Goal: Information Seeking & Learning: Learn about a topic

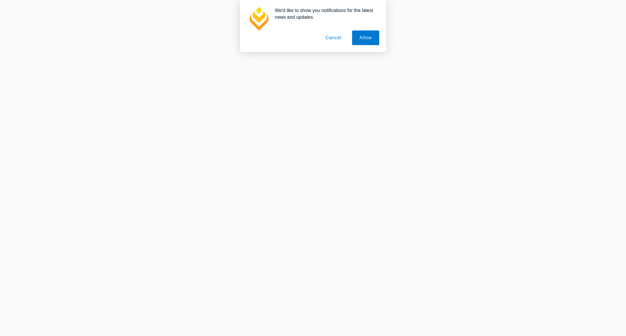
click at [205, 131] on header "2026 PLT Intakes Now Open Your legal career starts here Explore Dates" at bounding box center [156, 124] width 313 height 107
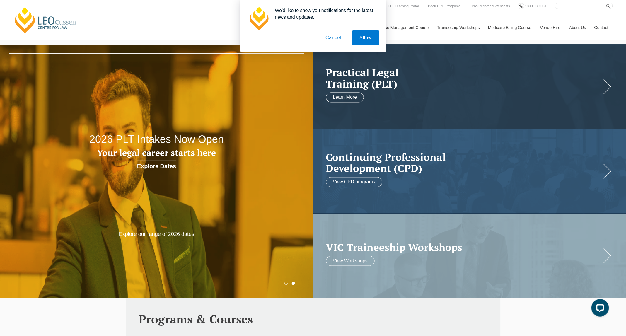
click at [575, 28] on div "We'd like to show you notifications for the latest news and updates. Allow Canc…" at bounding box center [313, 26] width 626 height 52
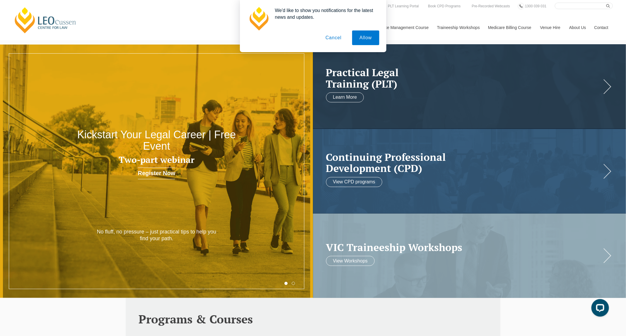
click at [574, 28] on div "We'd like to show you notifications for the latest news and updates. Allow Canc…" at bounding box center [313, 26] width 626 height 52
click at [322, 32] on button "Cancel" at bounding box center [333, 37] width 31 height 15
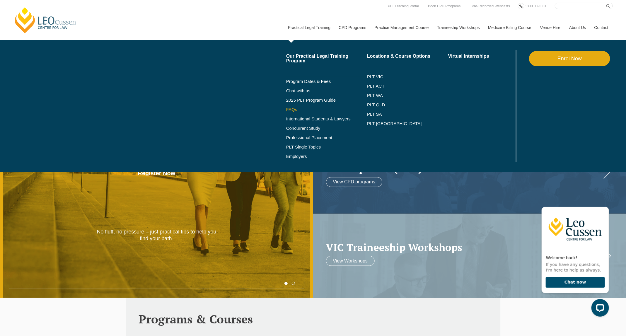
click at [296, 110] on link "FAQs" at bounding box center [326, 109] width 81 height 5
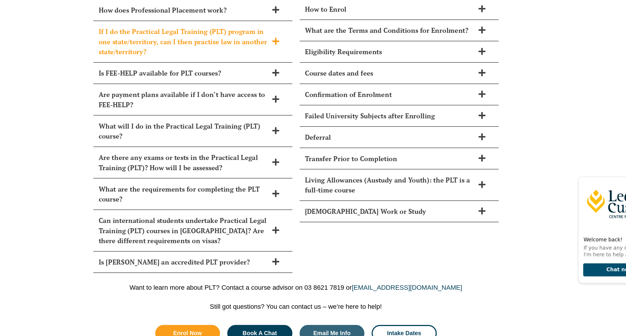
scroll to position [2577, 0]
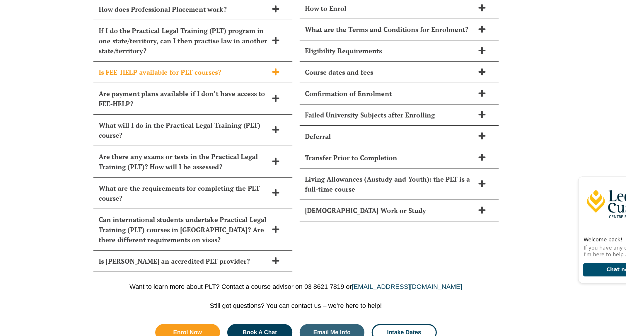
click at [294, 119] on icon at bounding box center [296, 122] width 6 height 6
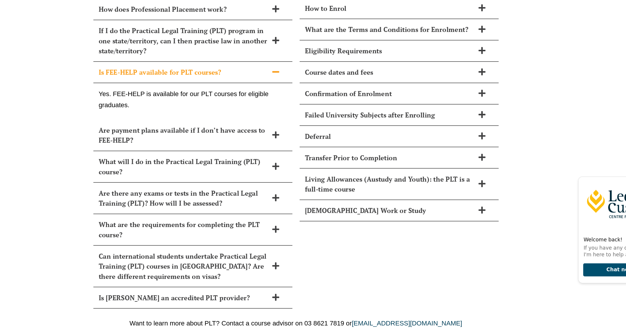
click at [295, 119] on icon at bounding box center [296, 122] width 6 height 6
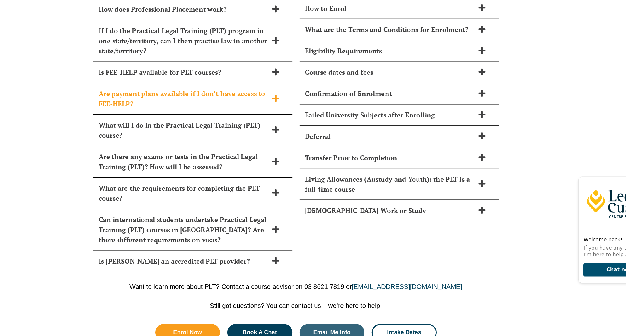
click at [292, 140] on span at bounding box center [296, 143] width 12 height 7
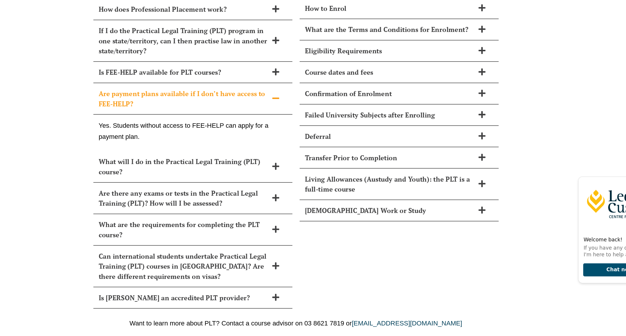
click at [292, 140] on span at bounding box center [296, 143] width 12 height 7
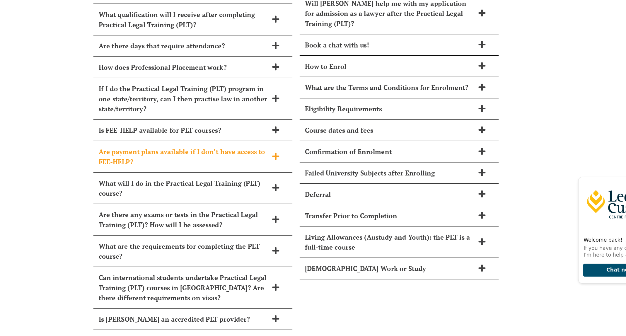
scroll to position [2555, 0]
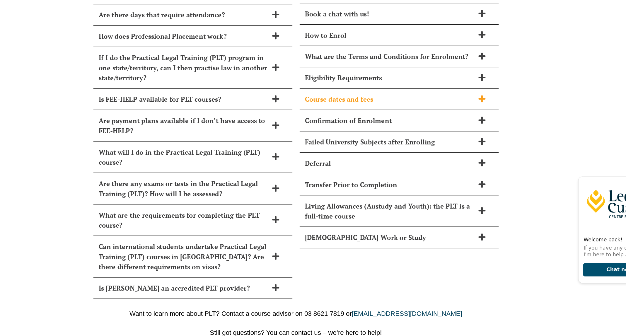
click at [461, 141] on icon at bounding box center [463, 144] width 6 height 6
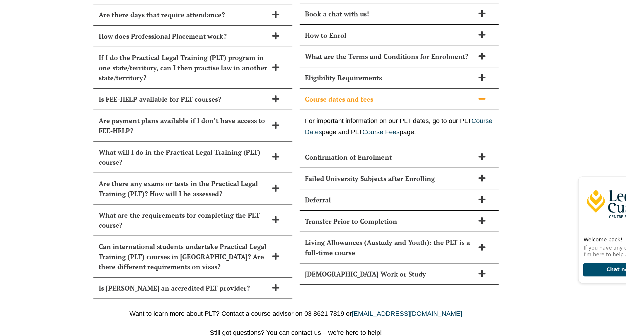
click at [461, 141] on icon at bounding box center [463, 144] width 6 height 6
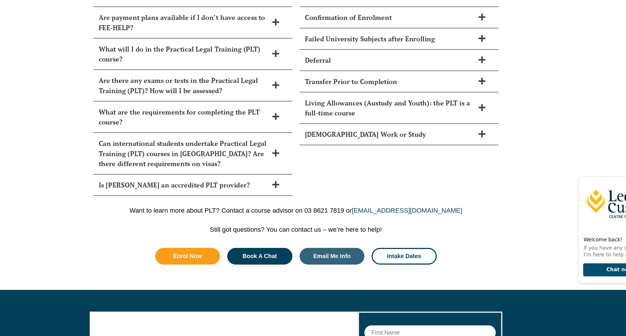
scroll to position [2641, 0]
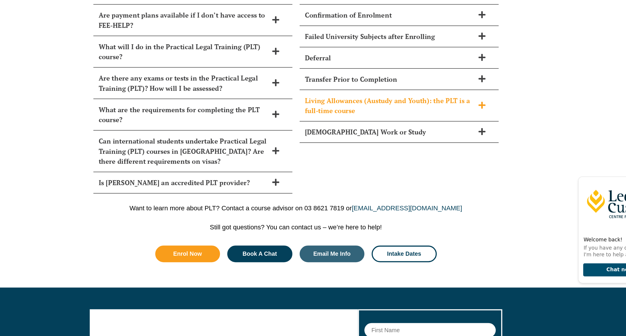
click at [462, 146] on icon at bounding box center [463, 149] width 6 height 6
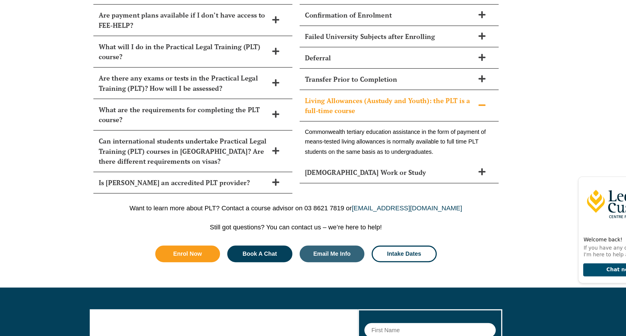
click at [462, 146] on icon at bounding box center [463, 149] width 6 height 6
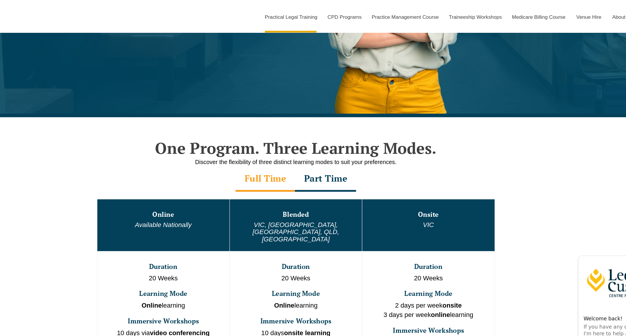
scroll to position [0, 0]
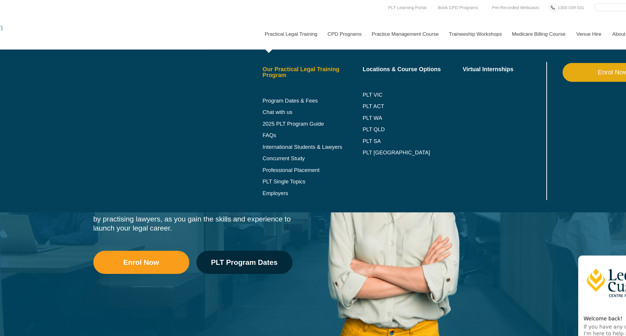
click at [310, 57] on link "Our Practical Legal Training Program" at bounding box center [326, 58] width 81 height 9
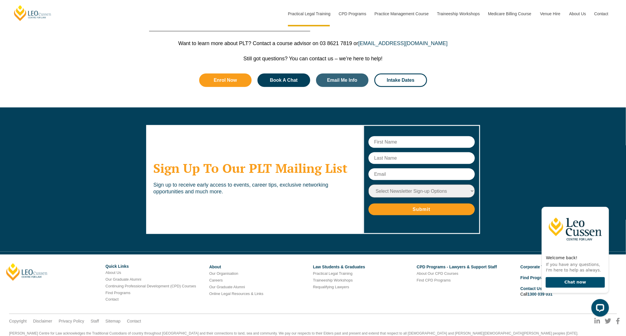
scroll to position [2829, 0]
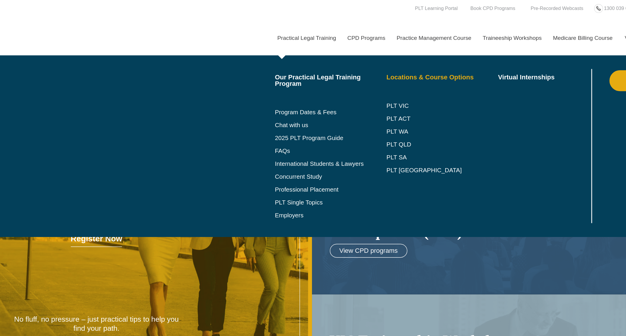
click at [379, 56] on link "Locations & Course Options" at bounding box center [407, 56] width 81 height 5
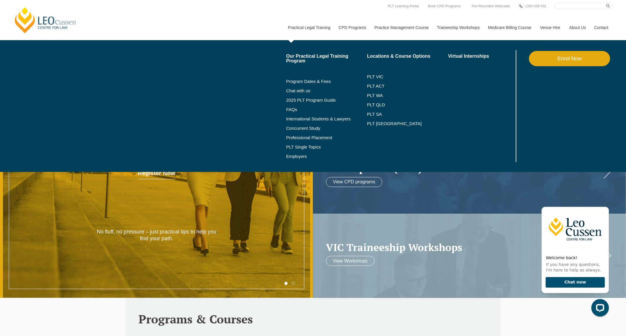
click at [405, 59] on li "Locations & Course Options PLT VIC PLT ACT PLT WA PLT QLD PLT SA PLT NSW" at bounding box center [407, 106] width 81 height 112
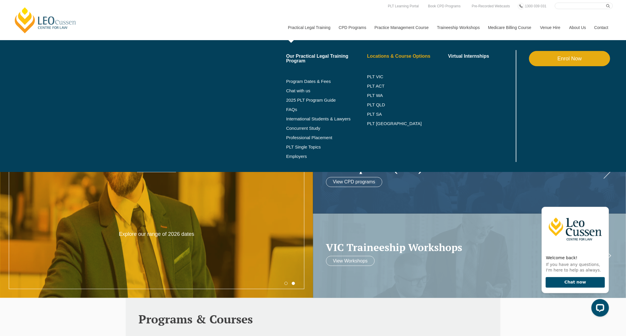
click at [405, 56] on link "Locations & Course Options" at bounding box center [407, 56] width 81 height 5
click at [305, 78] on li "Program Dates & Fees" at bounding box center [326, 81] width 81 height 9
click at [305, 80] on link "Program Dates & Fees" at bounding box center [326, 81] width 81 height 5
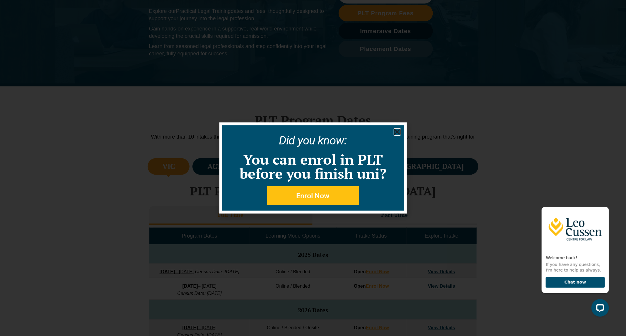
scroll to position [89, 0]
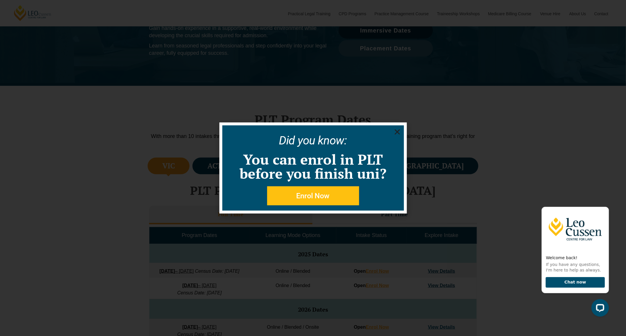
click at [396, 129] on icon "Close" at bounding box center [396, 131] width 7 height 7
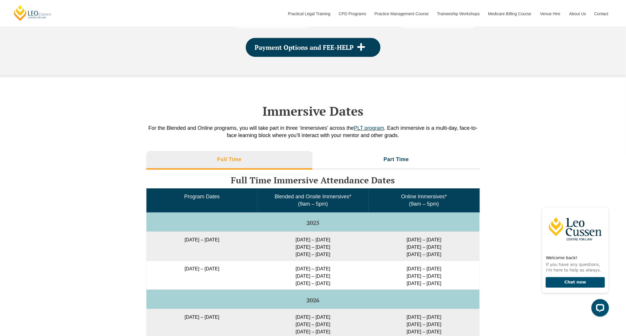
scroll to position [812, 0]
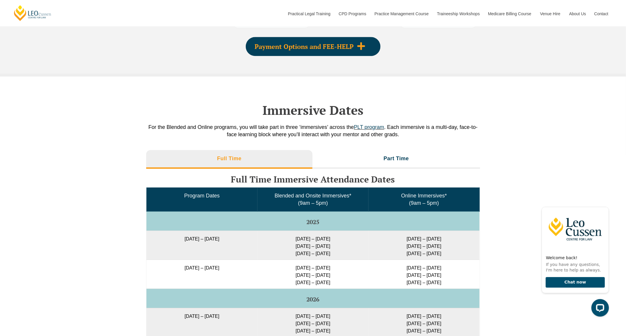
click at [364, 50] on icon at bounding box center [361, 46] width 9 height 9
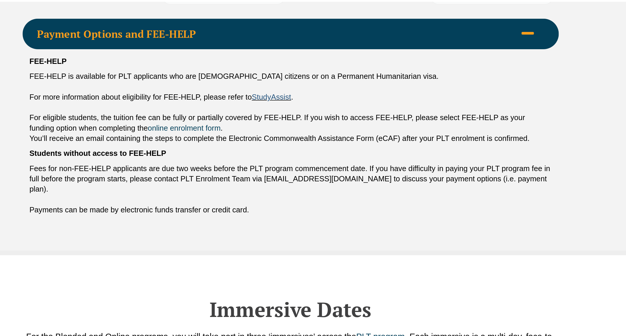
click at [306, 88] on link "StudyAssist" at bounding box center [301, 85] width 25 height 5
